Goal: Task Accomplishment & Management: Manage account settings

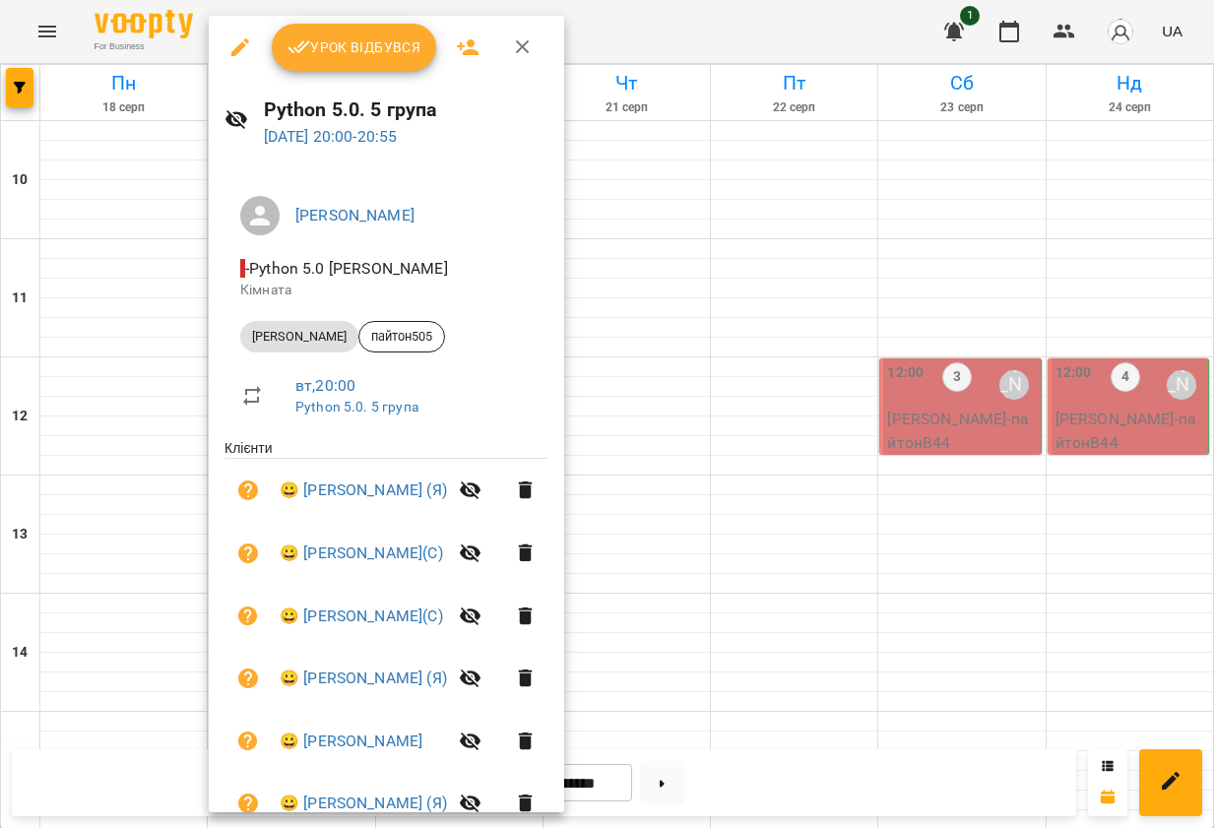
scroll to position [898, 0]
click at [657, 40] on div at bounding box center [607, 414] width 1214 height 828
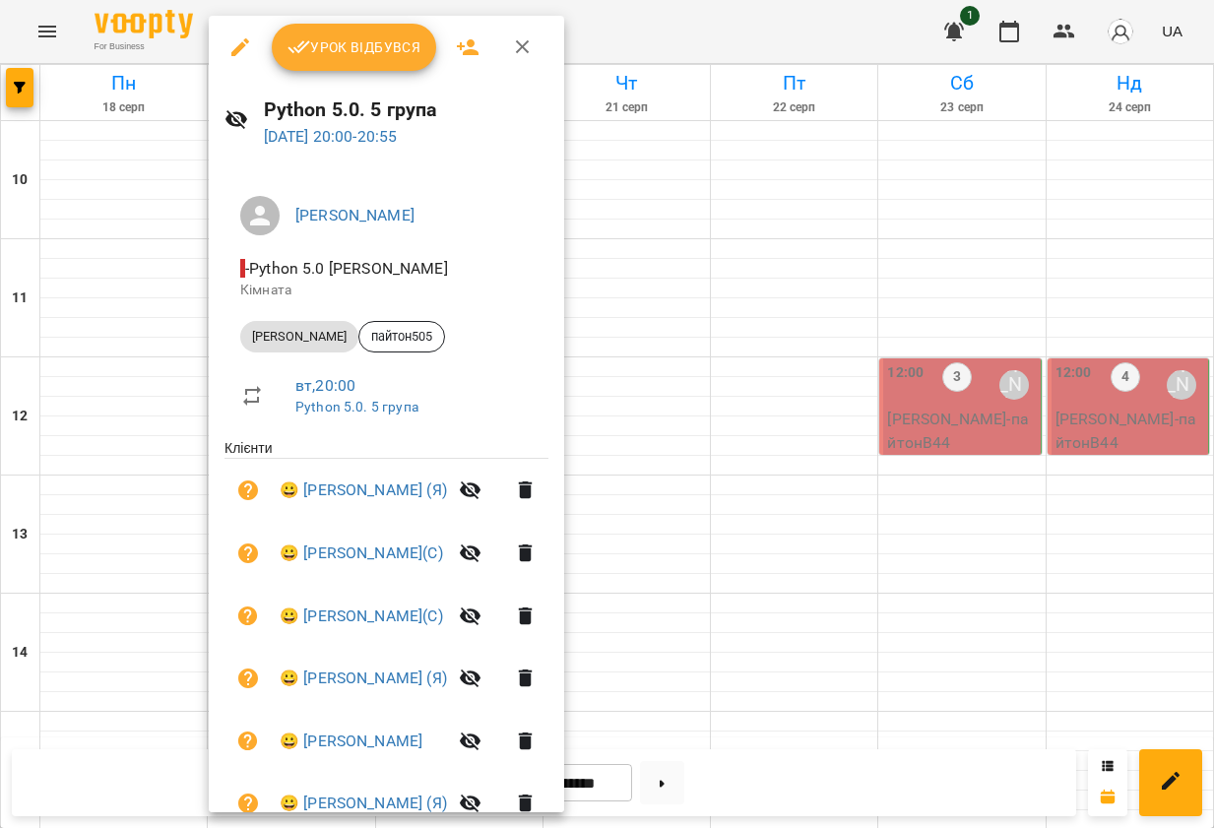
click at [352, 37] on span "Урок відбувся" at bounding box center [354, 47] width 134 height 24
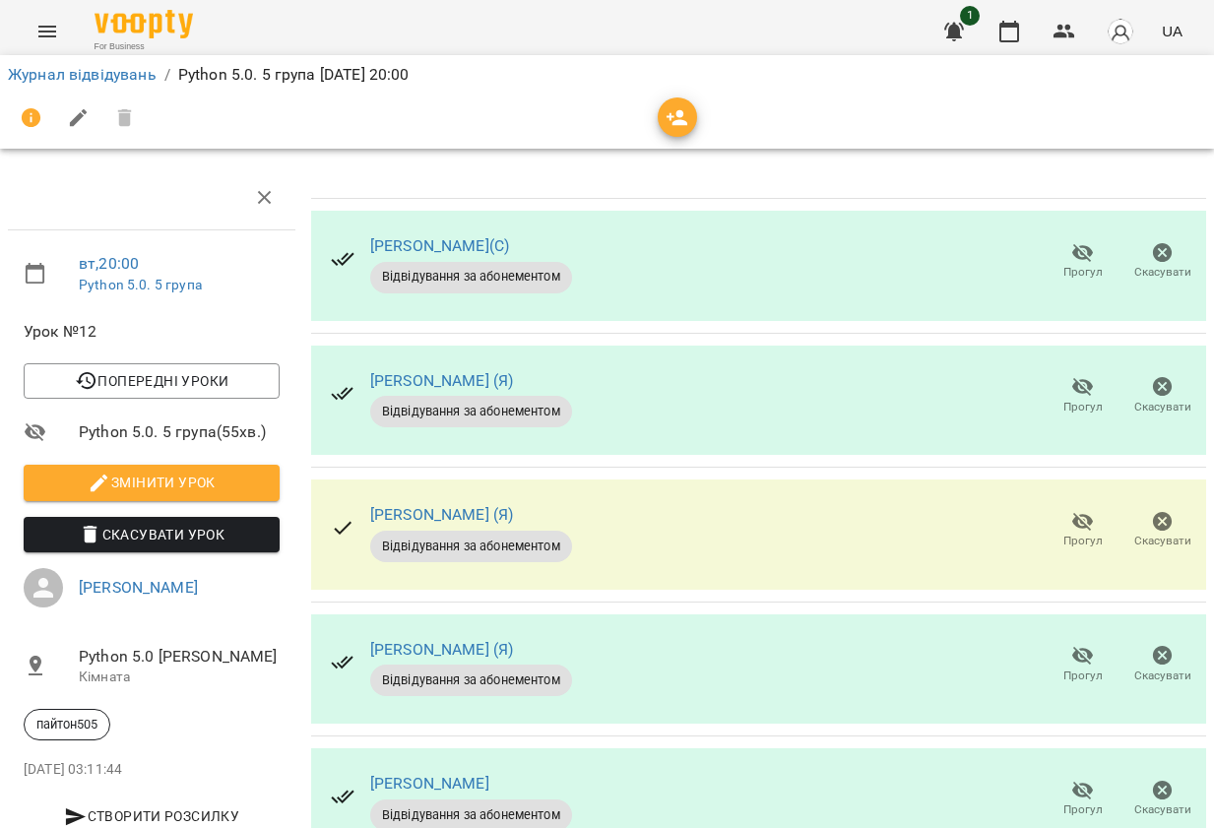
scroll to position [201, 0]
click at [1084, 782] on icon "button" at bounding box center [1083, 791] width 22 height 19
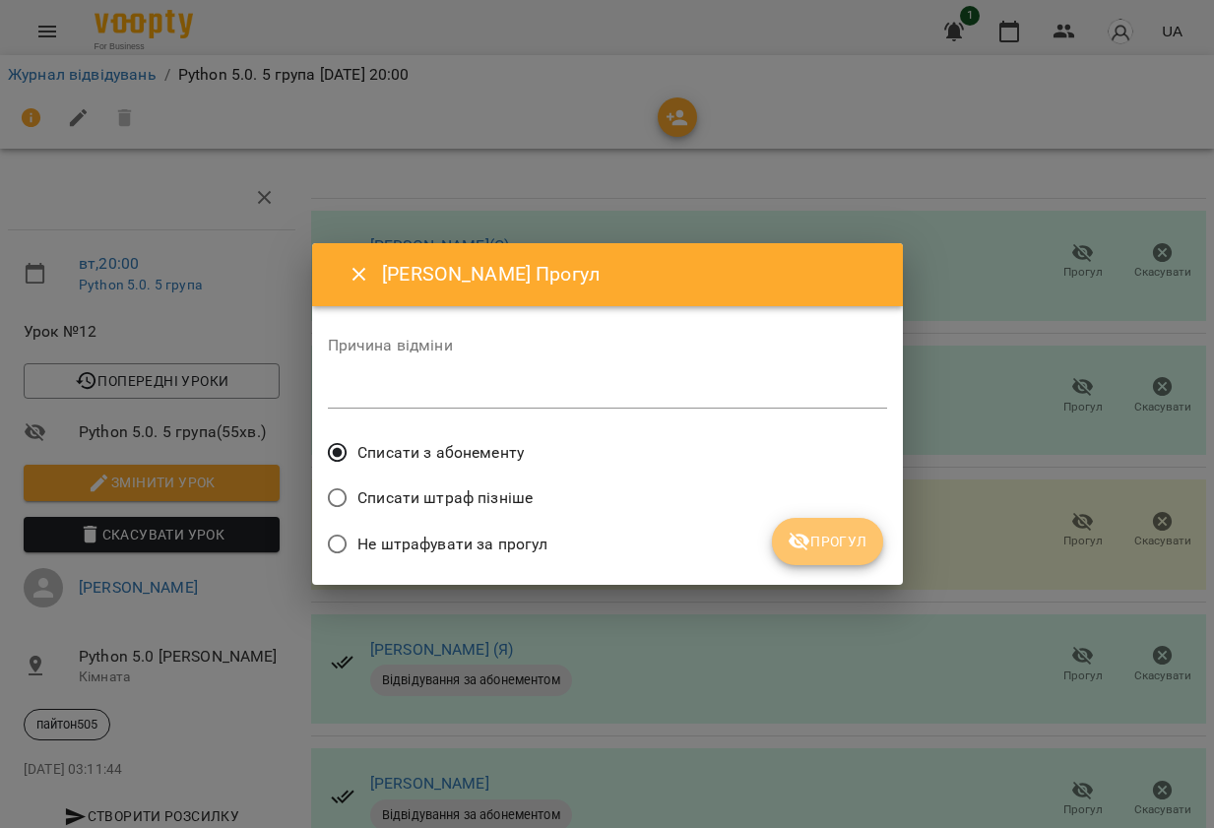
click at [823, 541] on span "Прогул" at bounding box center [828, 542] width 80 height 24
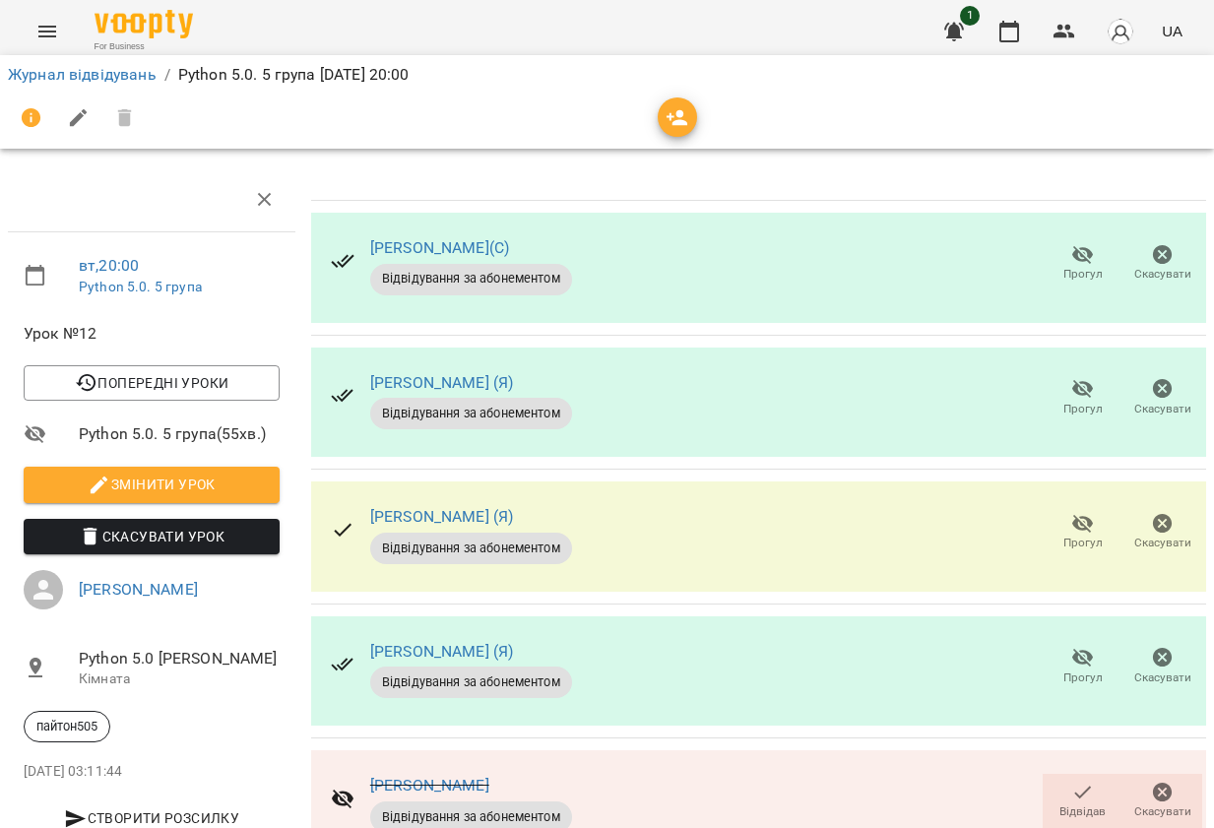
scroll to position [0, 0]
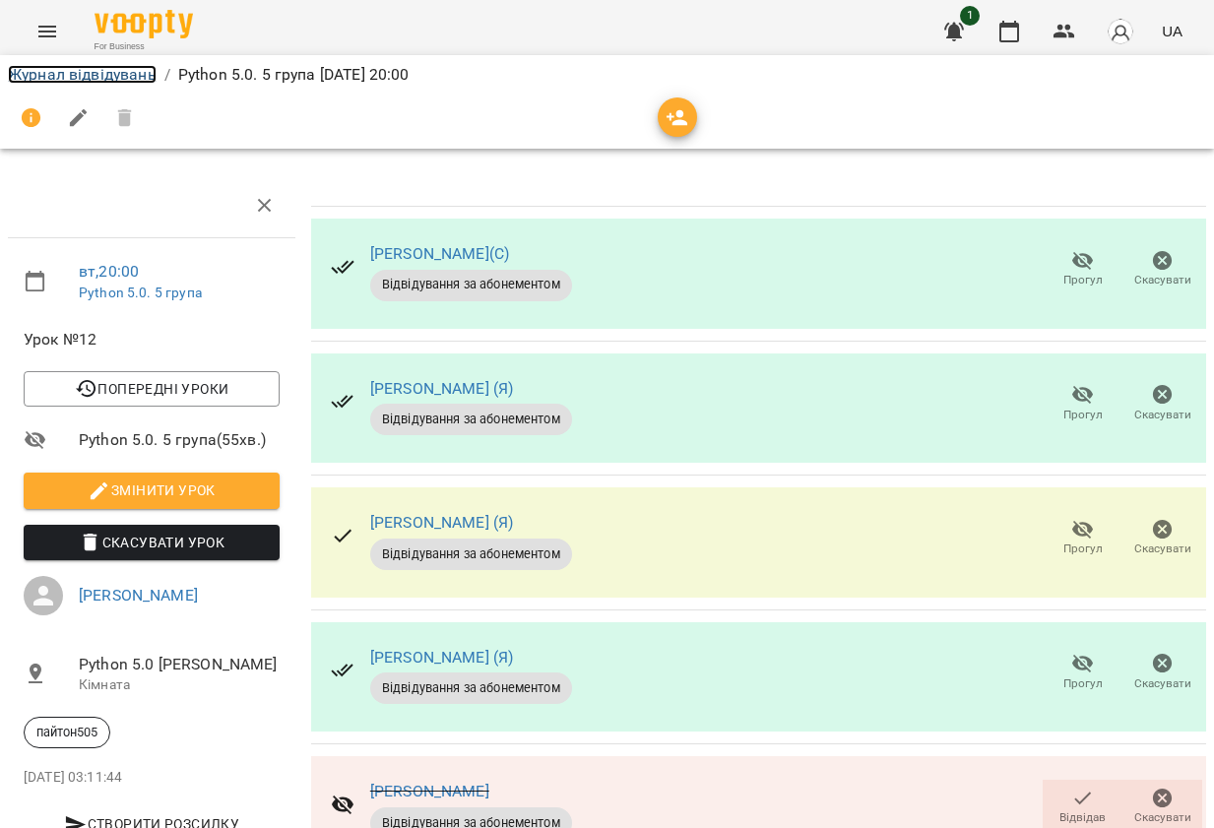
click at [65, 70] on link "Журнал відвідувань" at bounding box center [82, 74] width 149 height 19
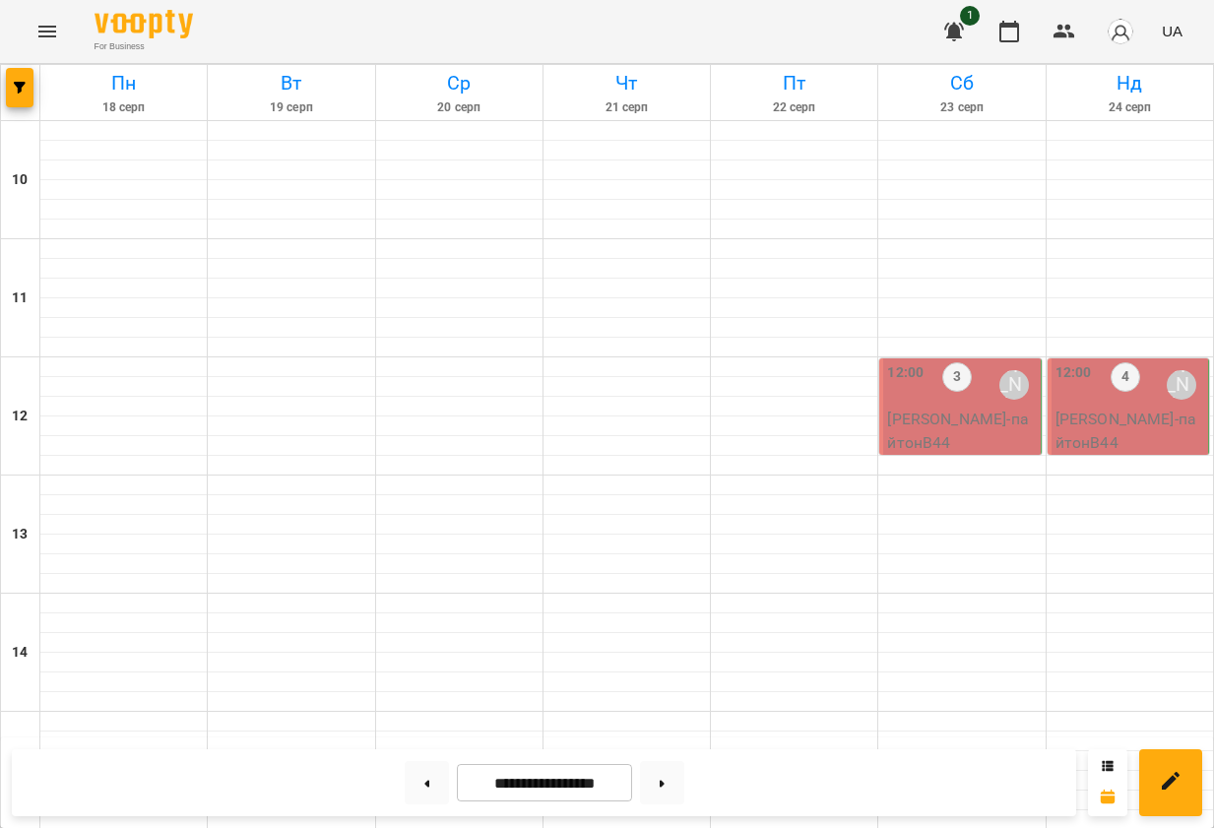
scroll to position [918, 0]
